Goal: Transaction & Acquisition: Book appointment/travel/reservation

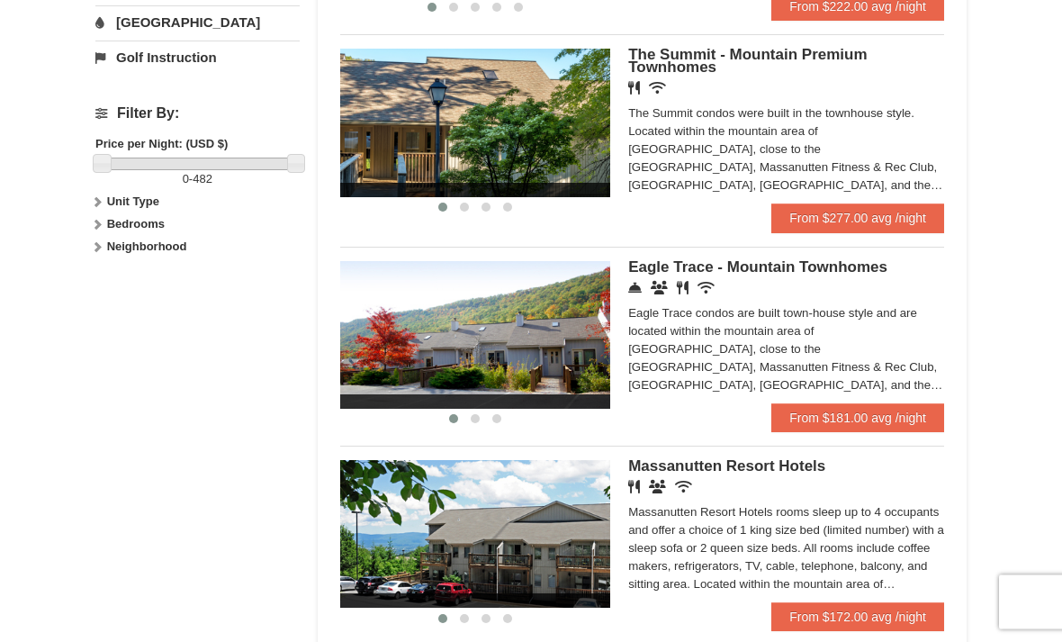
scroll to position [756, 0]
click at [916, 412] on link "From $181.00 avg /night" at bounding box center [857, 417] width 173 height 29
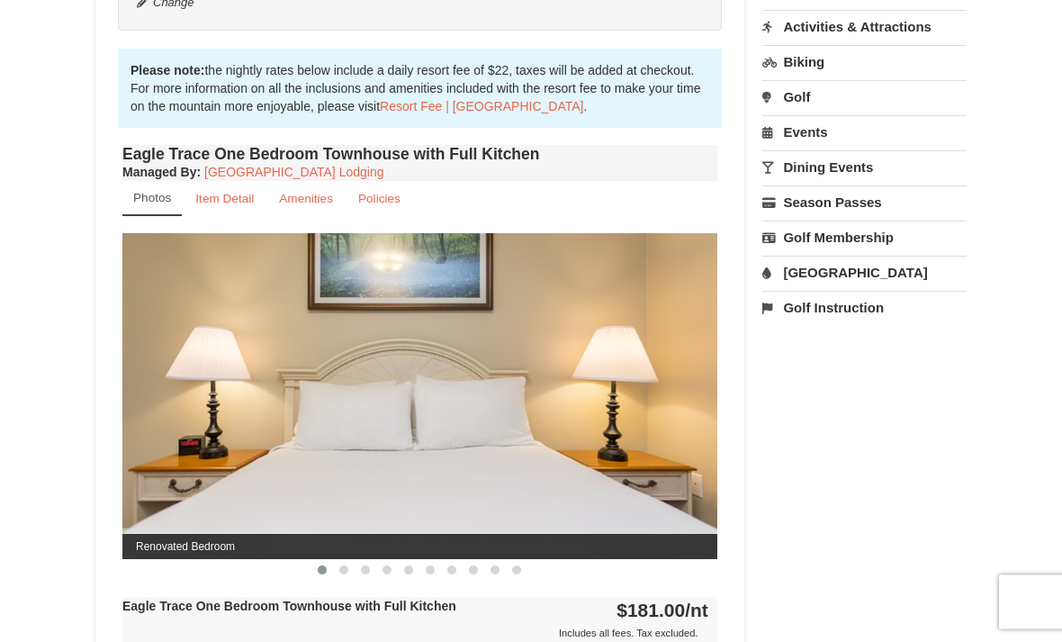
scroll to position [540, 0]
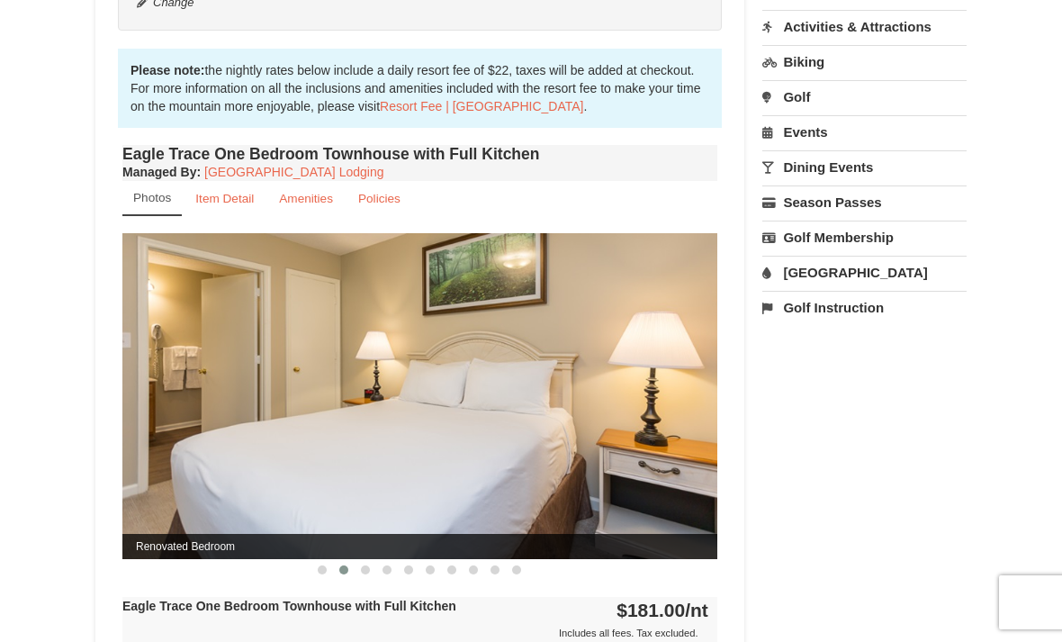
click at [653, 446] on img at bounding box center [419, 396] width 595 height 326
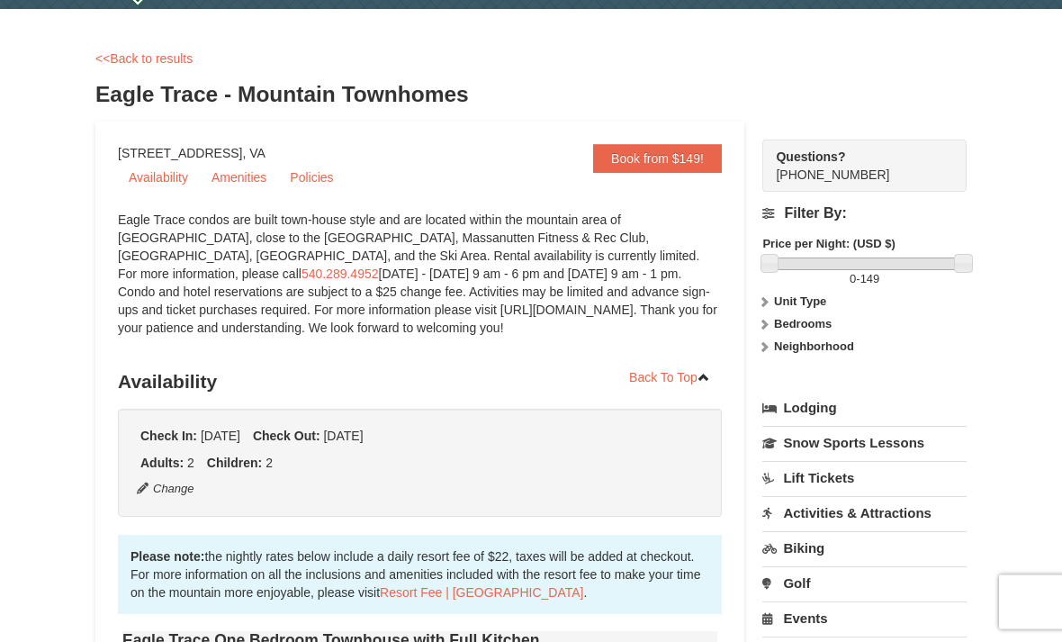
scroll to position [0, 0]
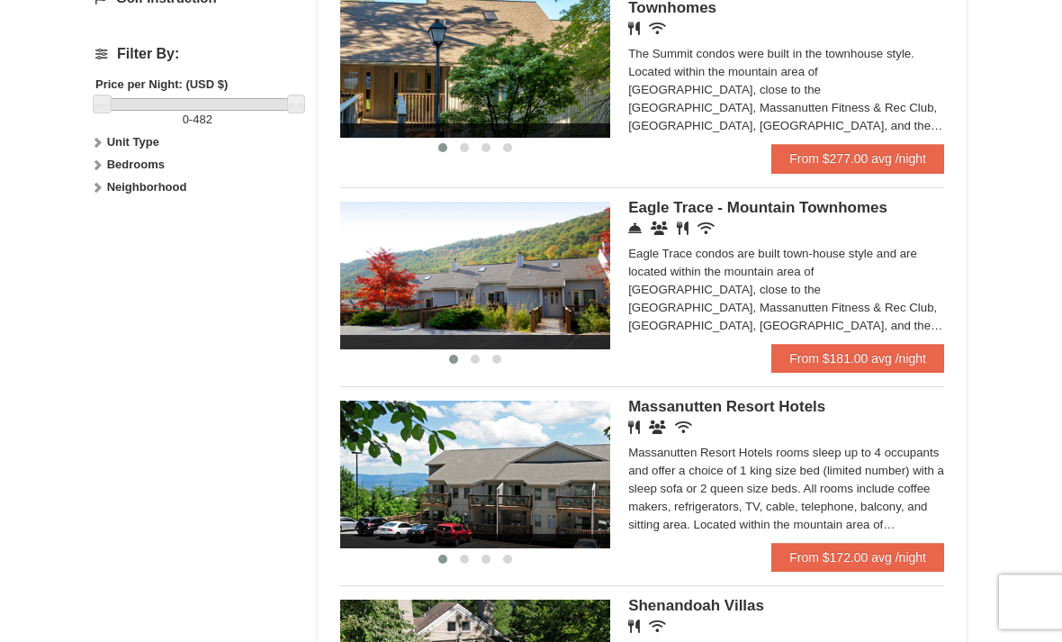
scroll to position [818, 0]
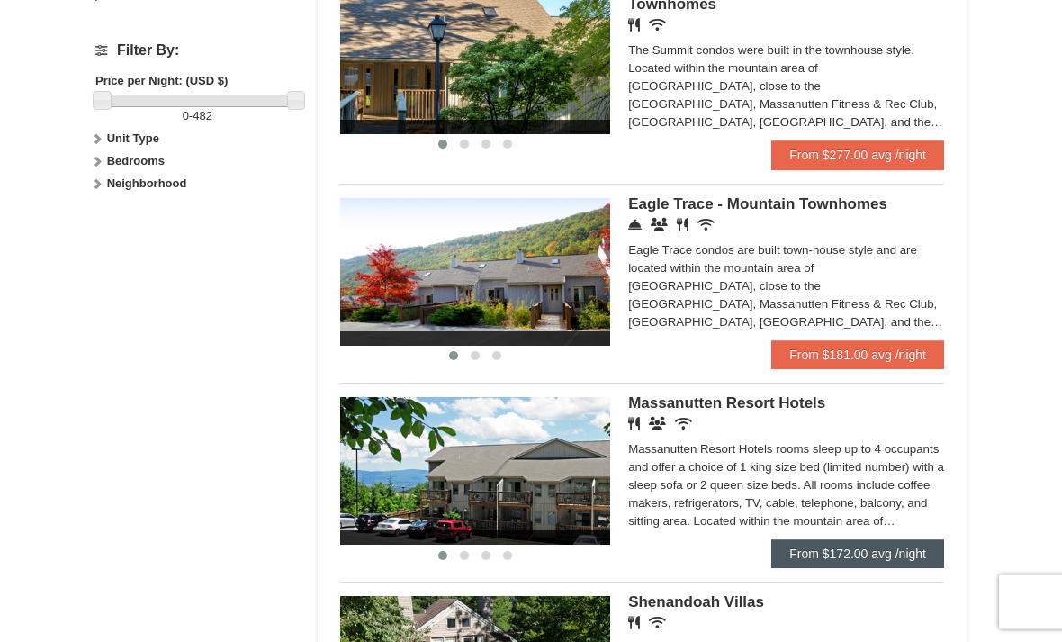
click at [862, 559] on link "From $172.00 avg /night" at bounding box center [857, 554] width 173 height 29
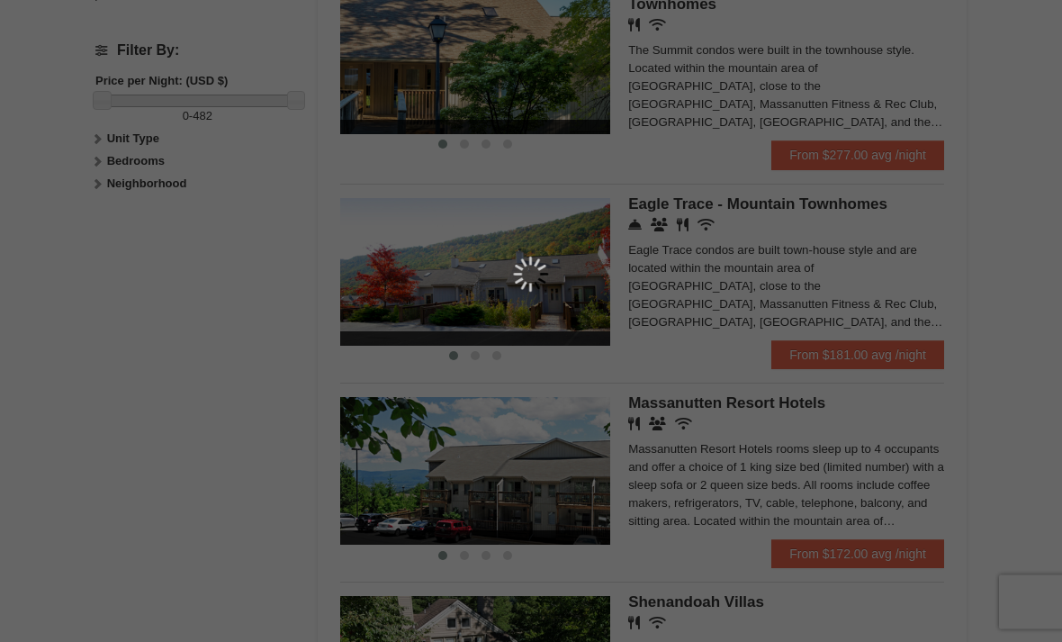
click at [893, 547] on div at bounding box center [531, 321] width 1062 height 642
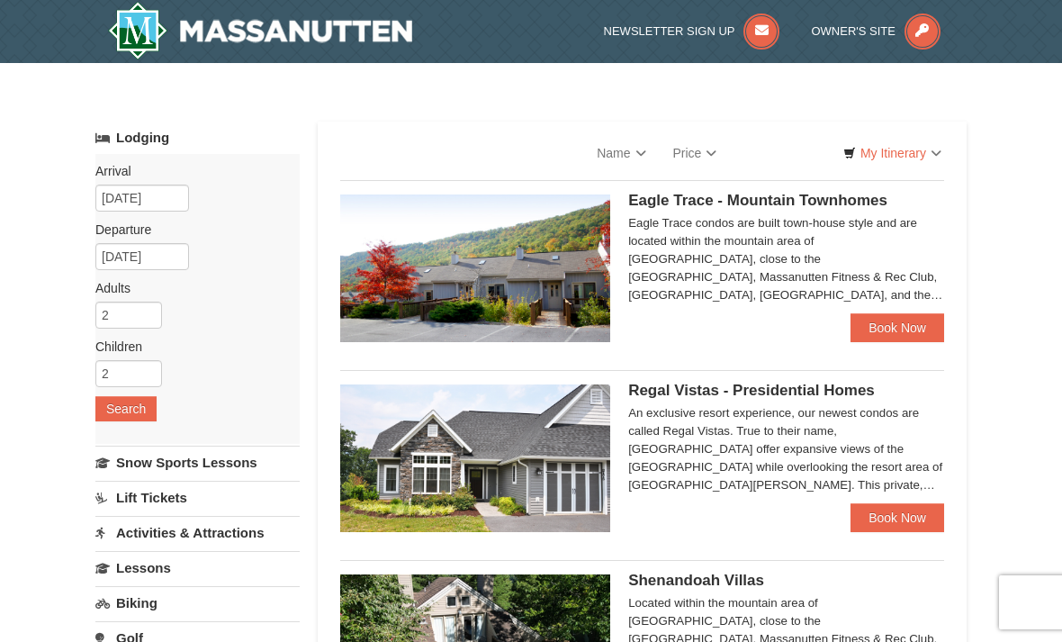
select select "9"
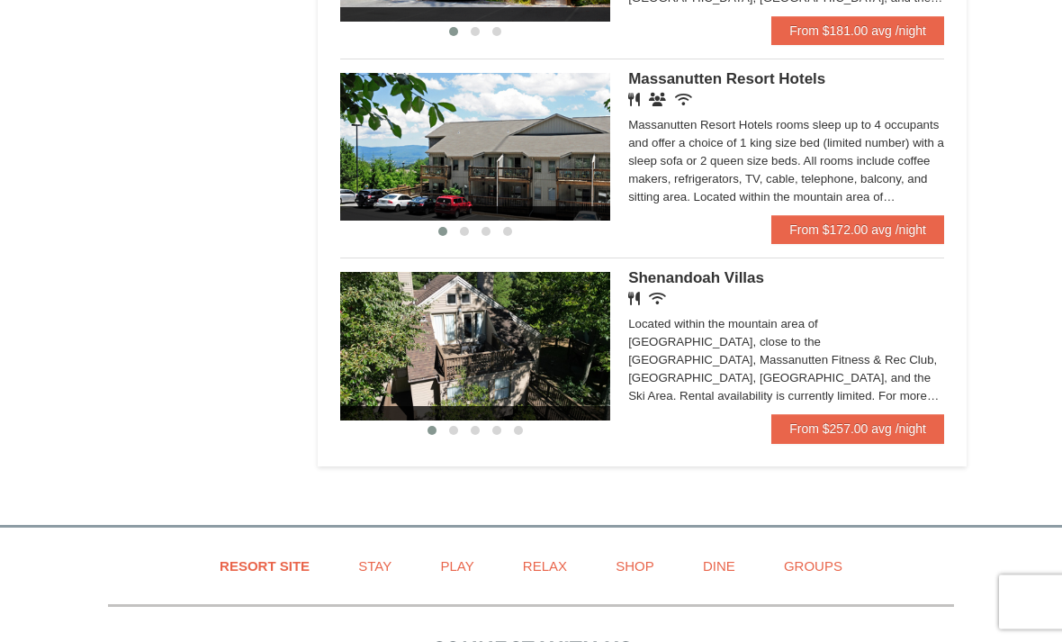
scroll to position [1143, 0]
click at [921, 436] on link "From $257.00 avg /night" at bounding box center [857, 428] width 173 height 29
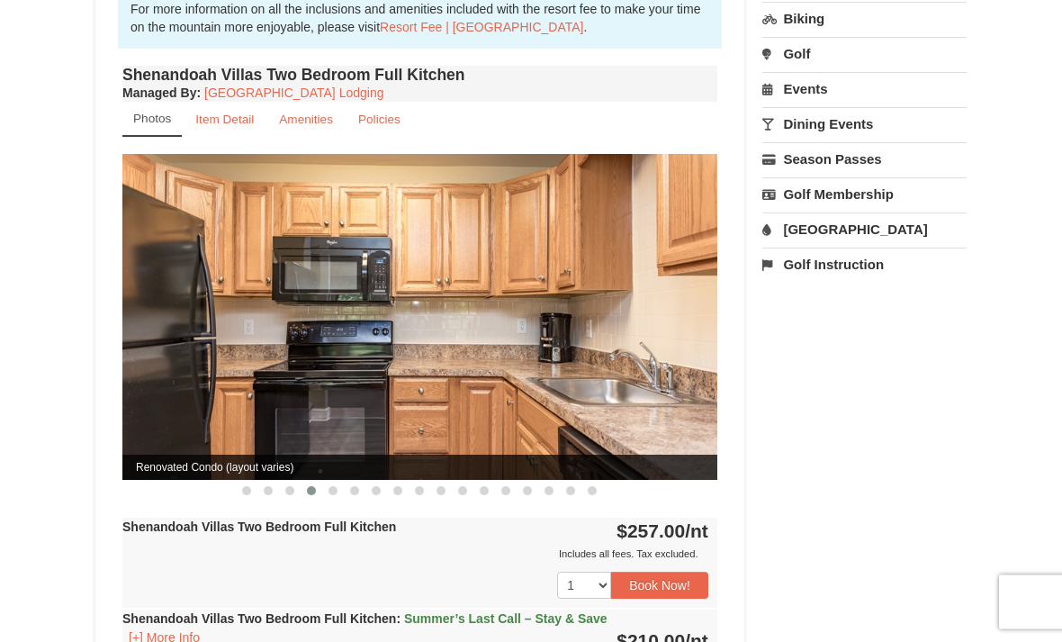
scroll to position [681, 0]
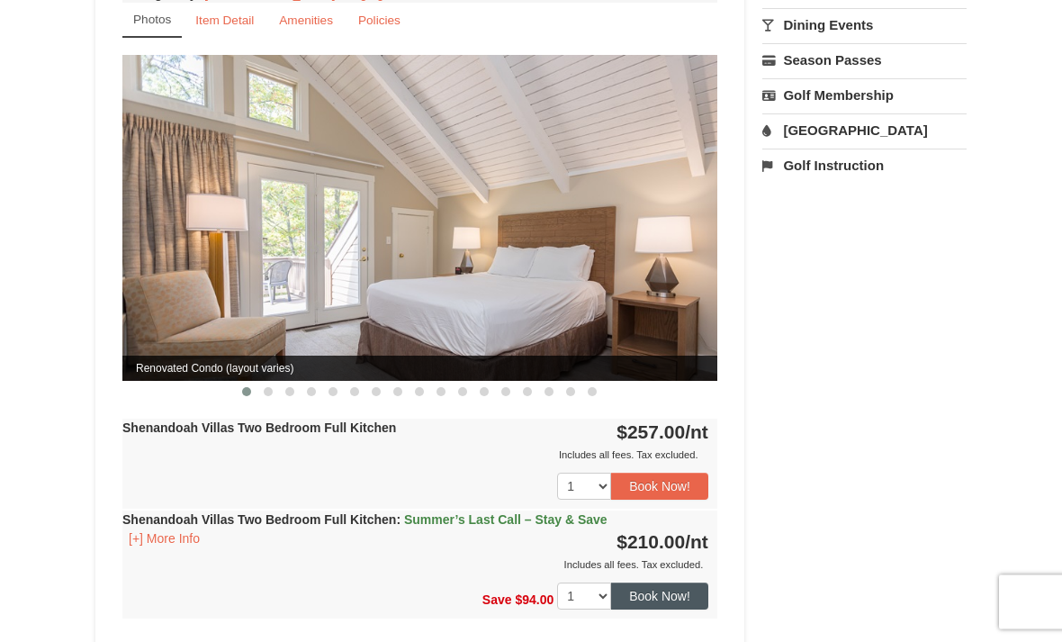
click at [684, 583] on button "Book Now!" at bounding box center [659, 596] width 97 height 27
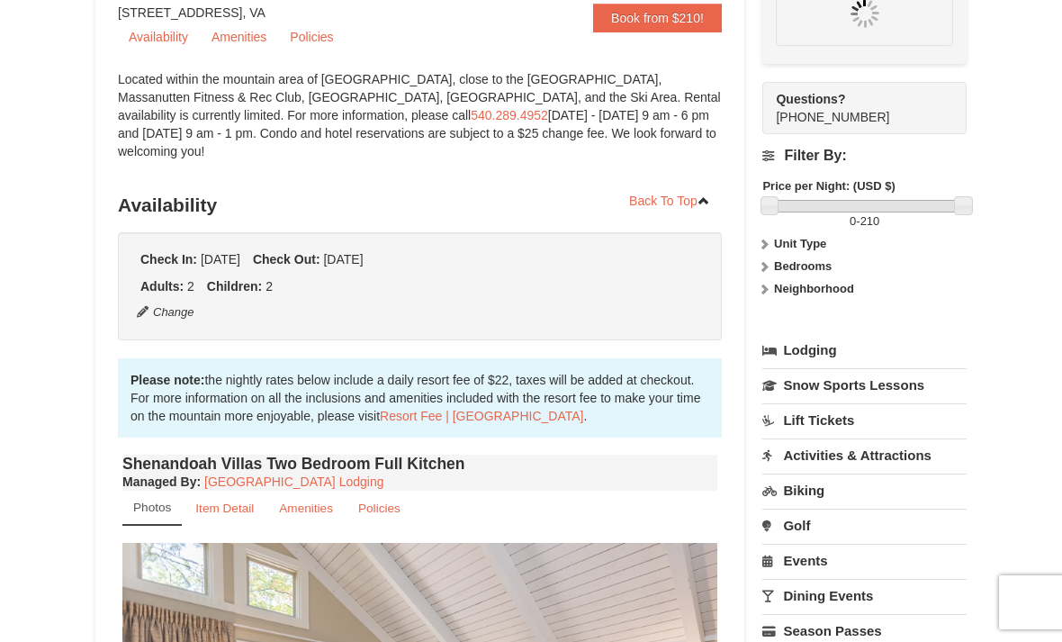
scroll to position [175, 0]
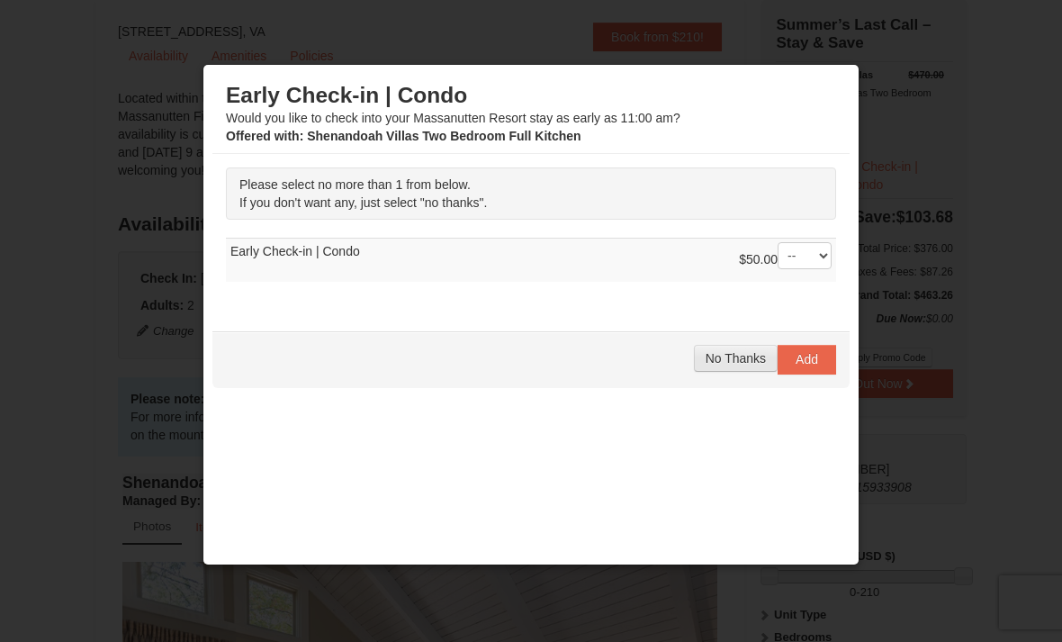
click at [730, 363] on span "No Thanks" at bounding box center [736, 358] width 60 height 14
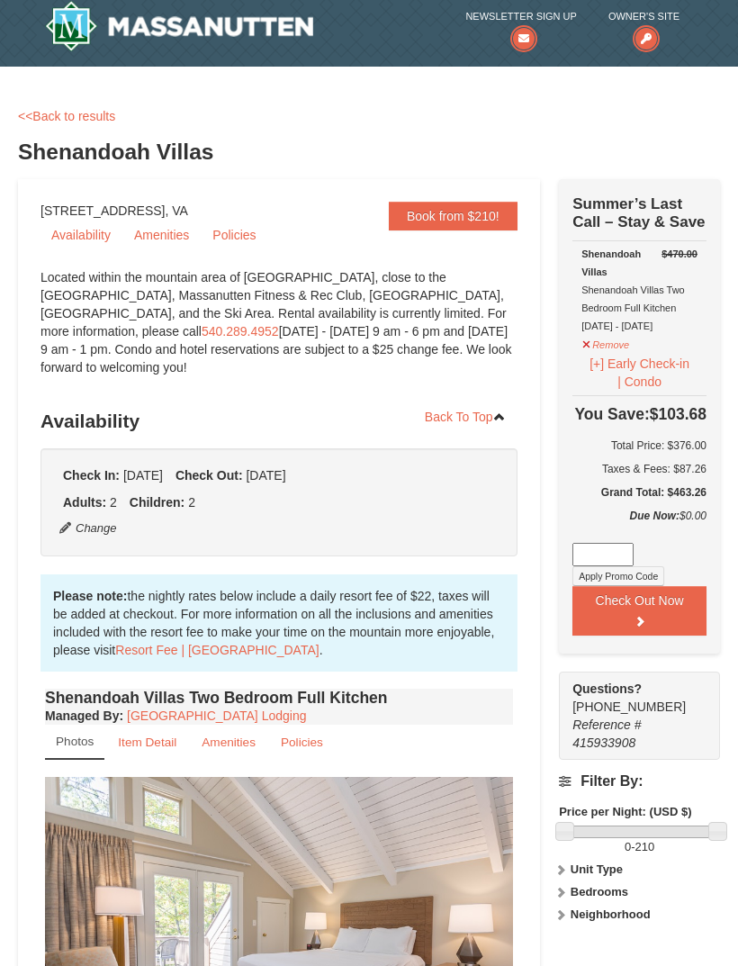
scroll to position [0, 0]
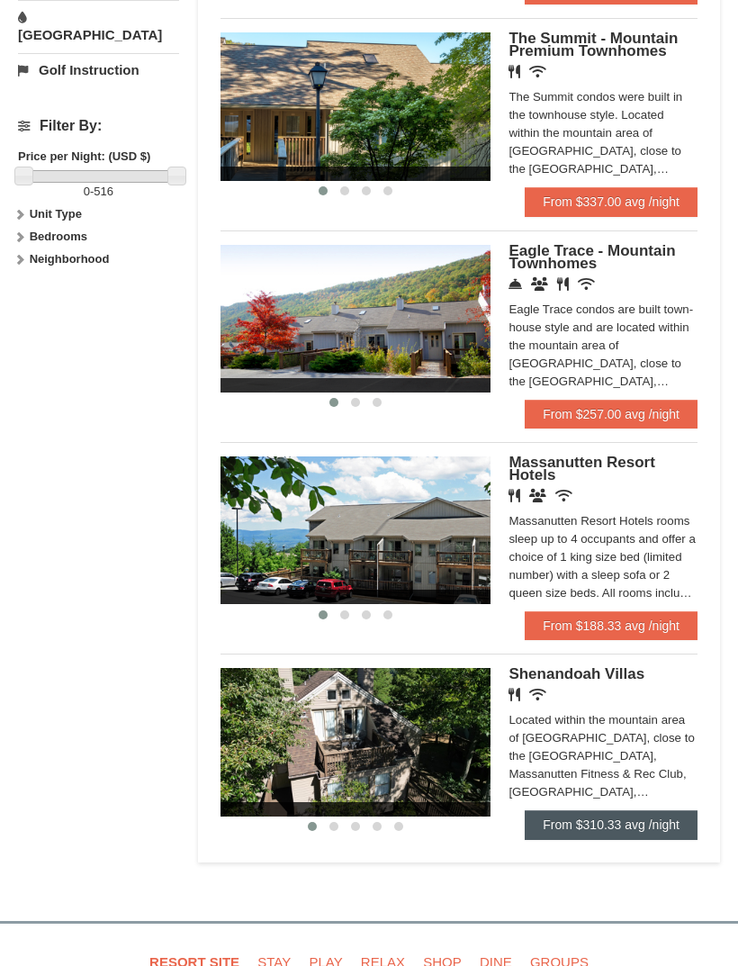
scroll to position [812, 0]
click at [641, 828] on link "From $310.33 avg /night" at bounding box center [611, 824] width 173 height 29
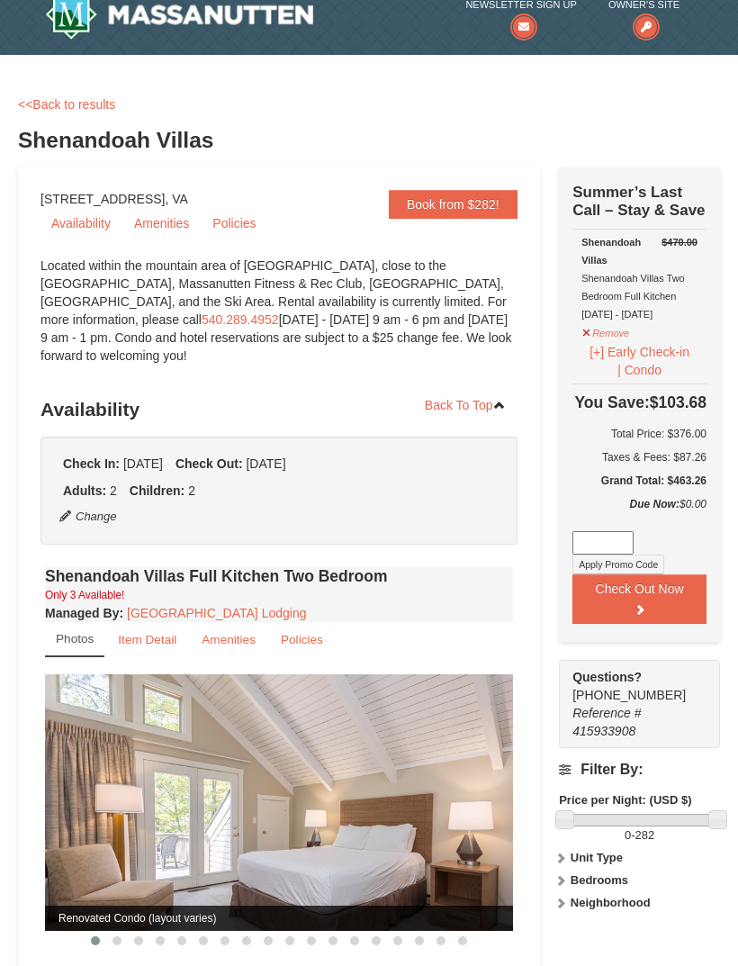
scroll to position [25, 0]
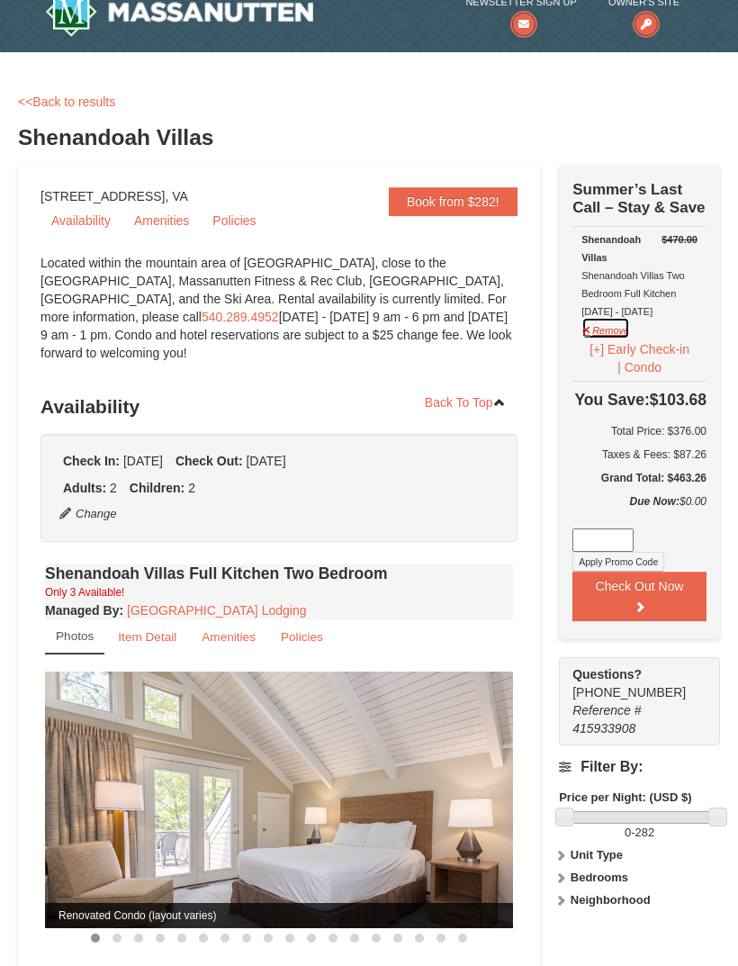
click at [605, 337] on button "Remove" at bounding box center [605, 328] width 49 height 22
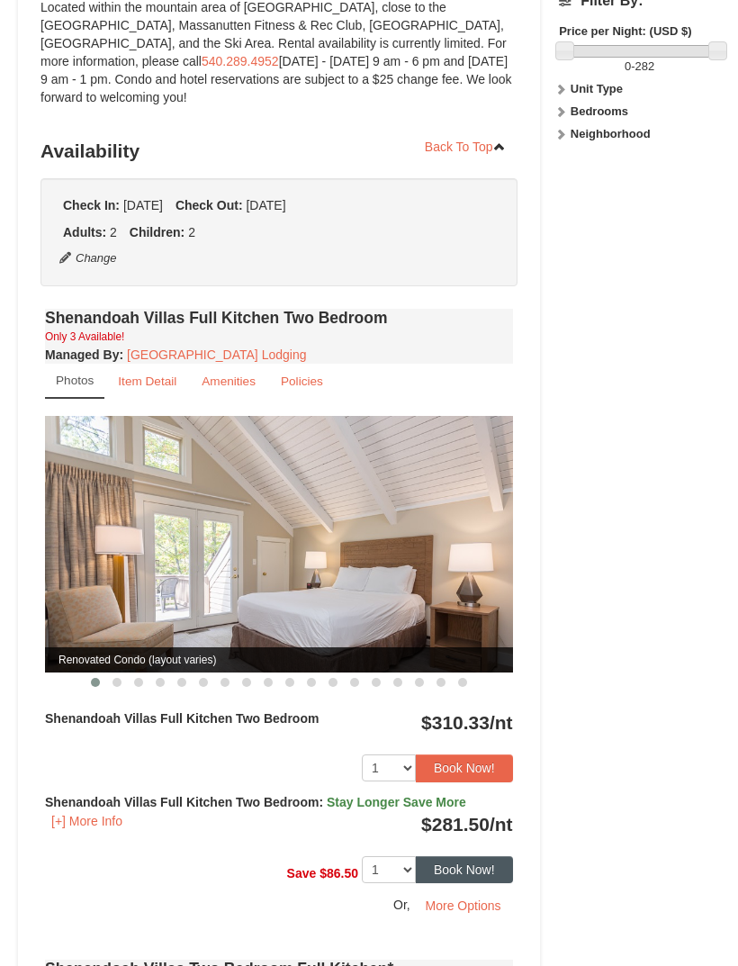
click at [481, 869] on button "Book Now!" at bounding box center [464, 869] width 97 height 27
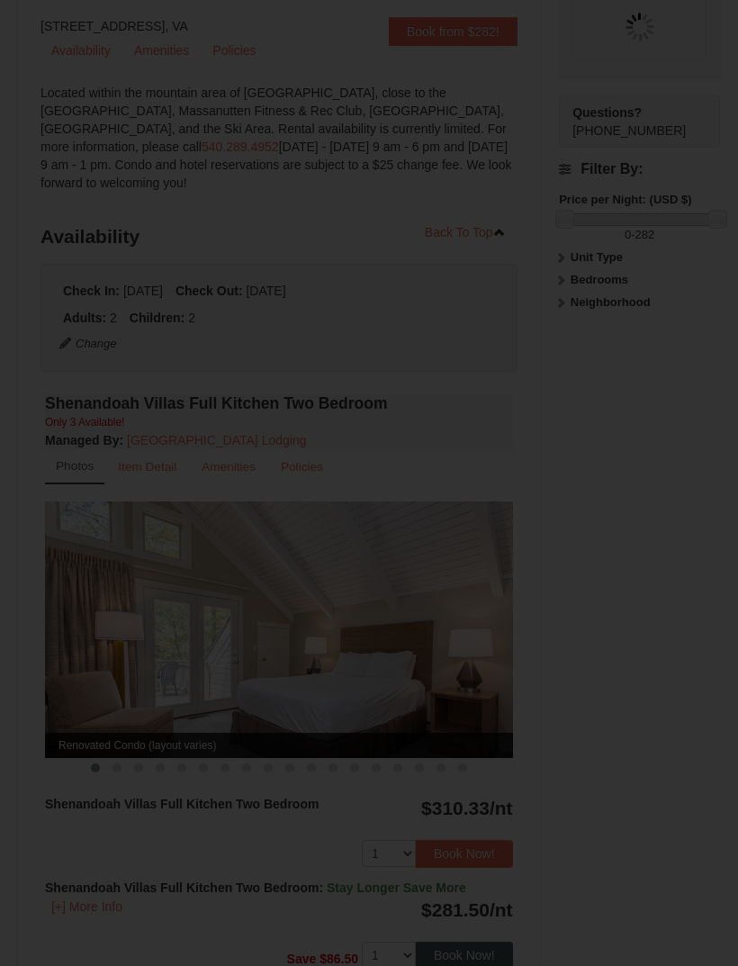
scroll to position [190, 0]
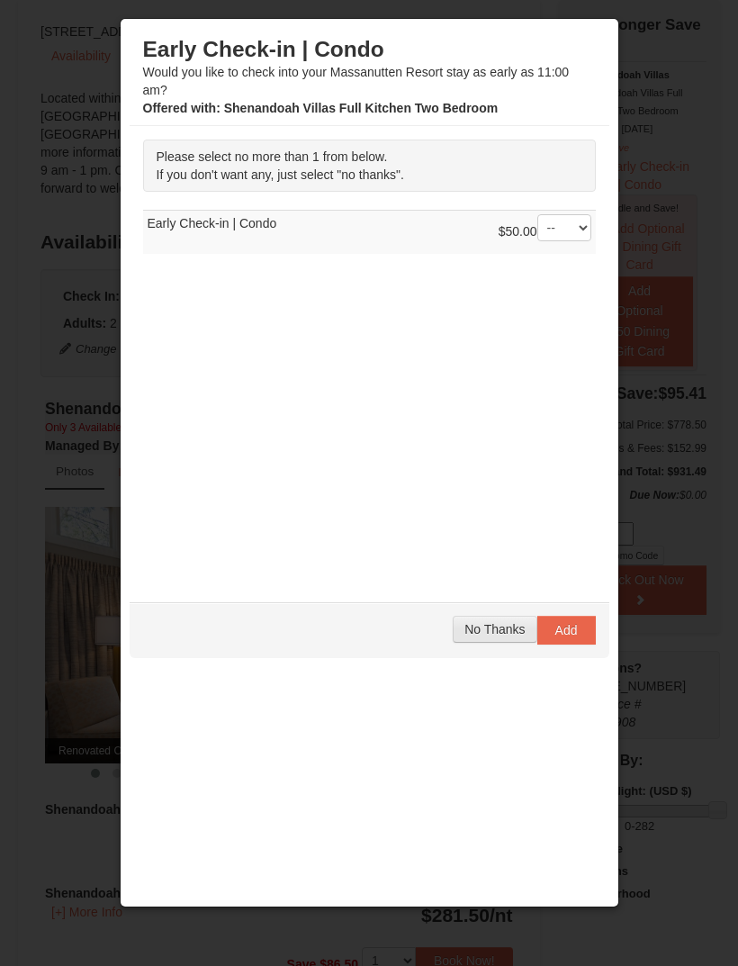
click at [486, 636] on button "No Thanks" at bounding box center [495, 629] width 84 height 27
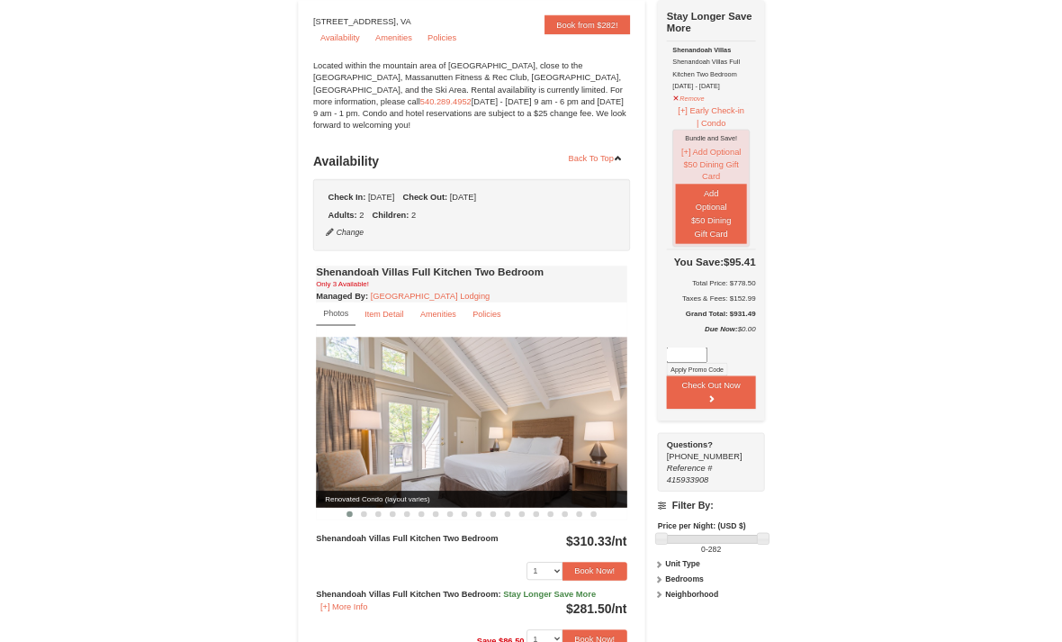
scroll to position [0, 0]
